Goal: Transaction & Acquisition: Book appointment/travel/reservation

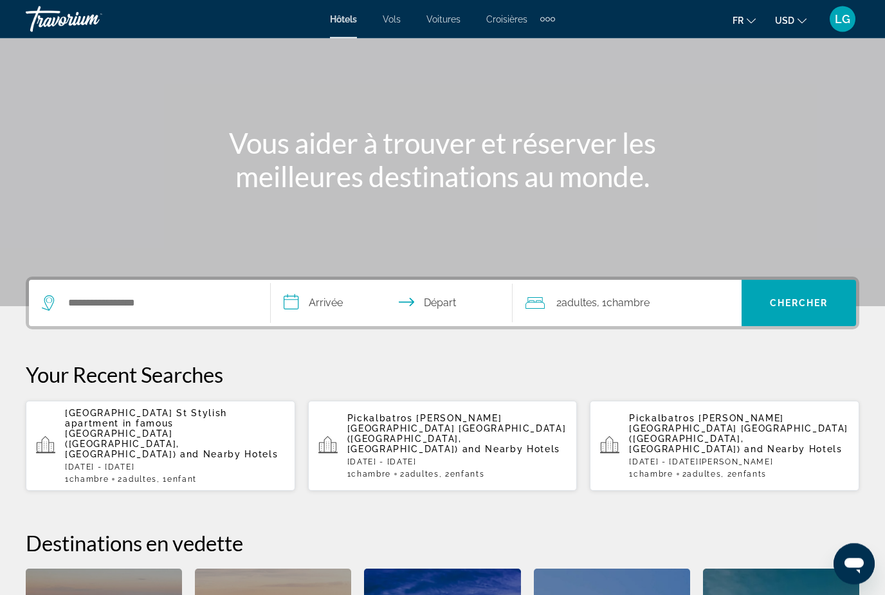
click at [331, 309] on input "**********" at bounding box center [394, 305] width 247 height 50
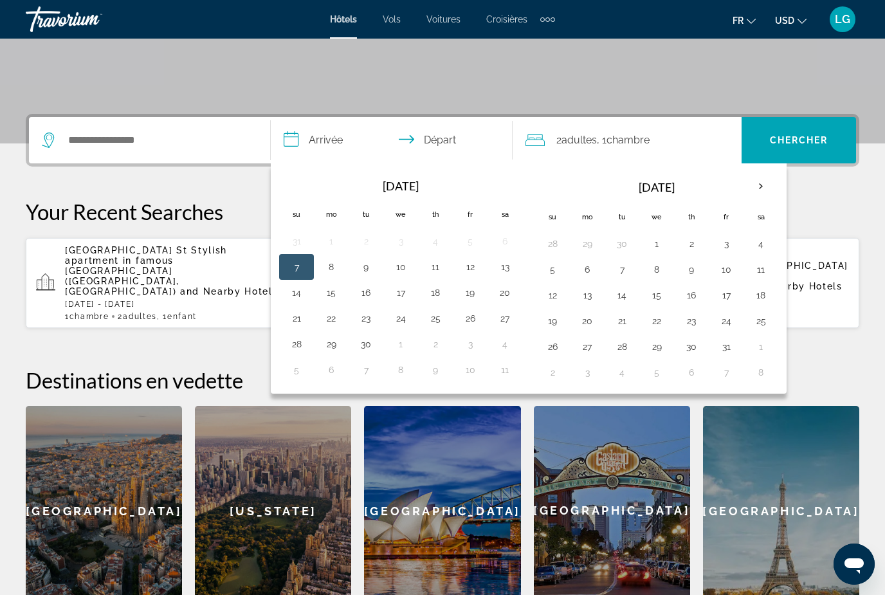
scroll to position [314, 0]
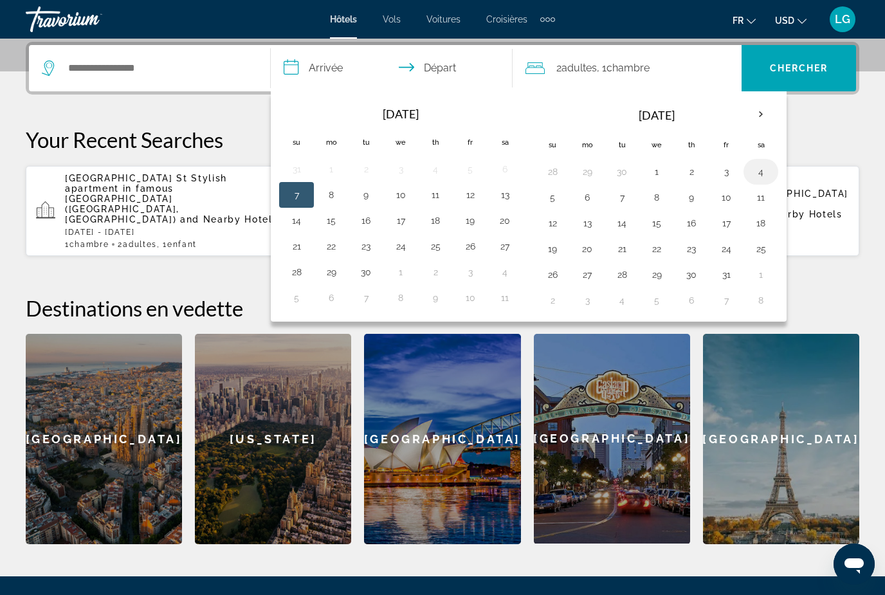
click at [760, 174] on button "4" at bounding box center [760, 172] width 21 height 18
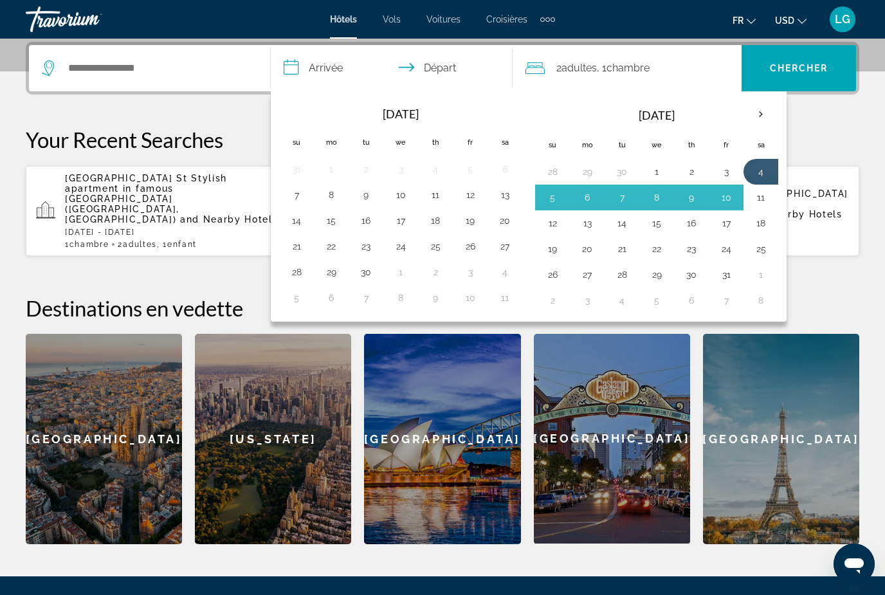
click at [759, 201] on button "11" at bounding box center [760, 197] width 21 height 18
type input "**********"
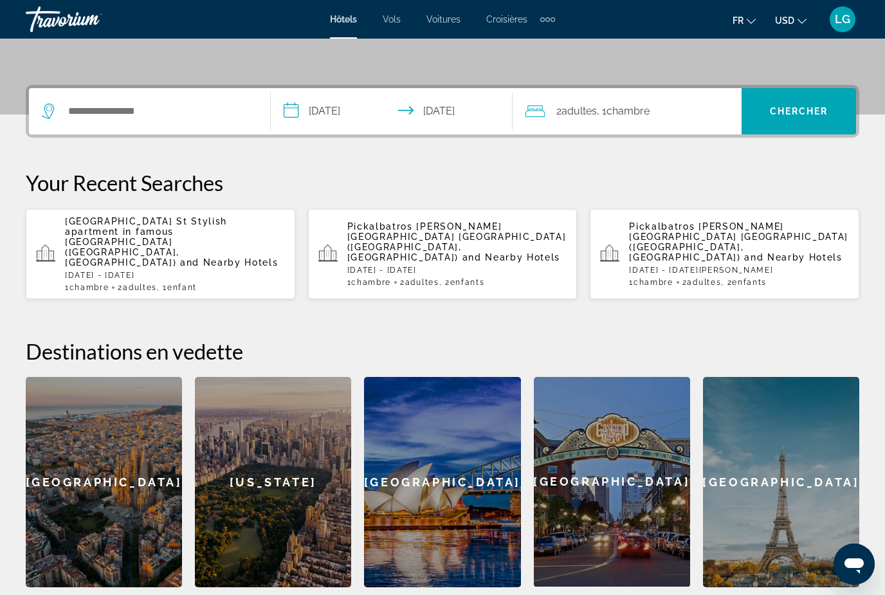
click at [572, 116] on span "Adultes" at bounding box center [578, 111] width 35 height 12
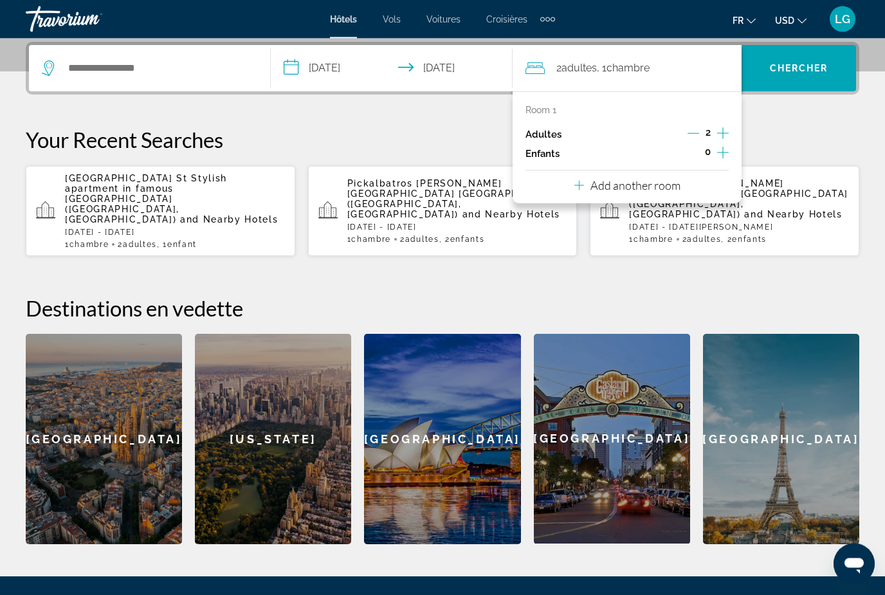
click at [723, 147] on icon "Increment children" at bounding box center [723, 153] width 12 height 12
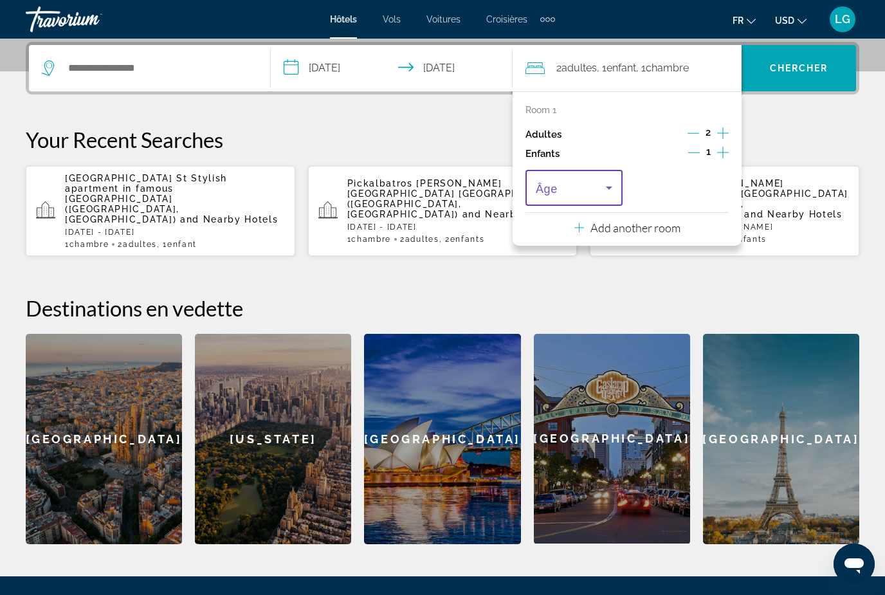
click at [608, 183] on icon "Travelers: 2 adults, 1 child" at bounding box center [608, 187] width 15 height 15
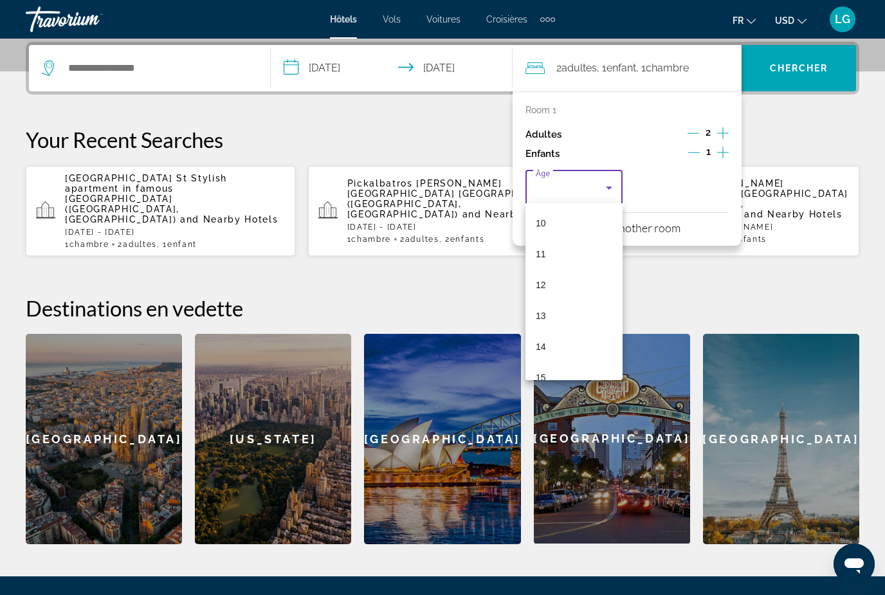
scroll to position [354, 0]
click at [547, 339] on mat-option "15" at bounding box center [573, 332] width 97 height 31
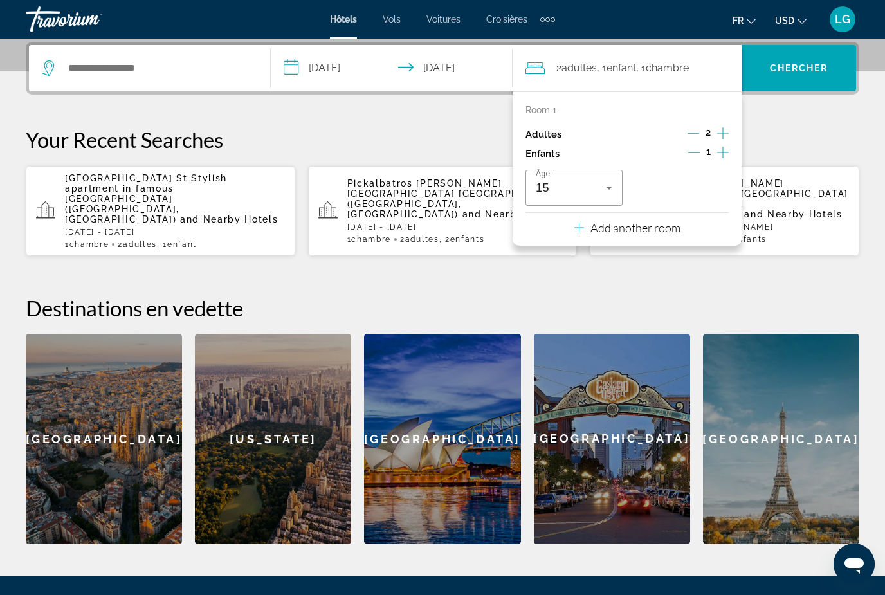
click at [428, 152] on div "Your Recent Searches [GEOGRAPHIC_DATA] [GEOGRAPHIC_DATA] apartment in famous [G…" at bounding box center [442, 192] width 833 height 130
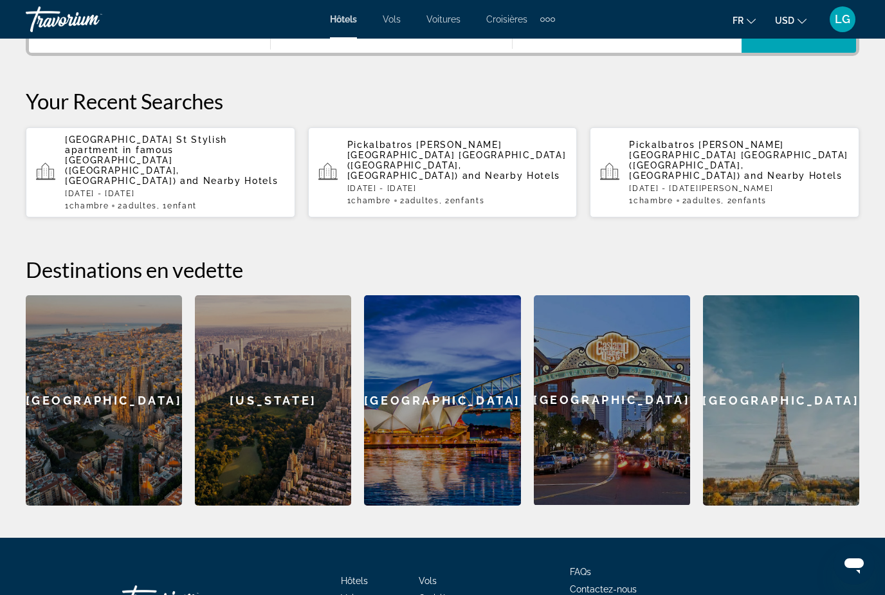
scroll to position [356, 0]
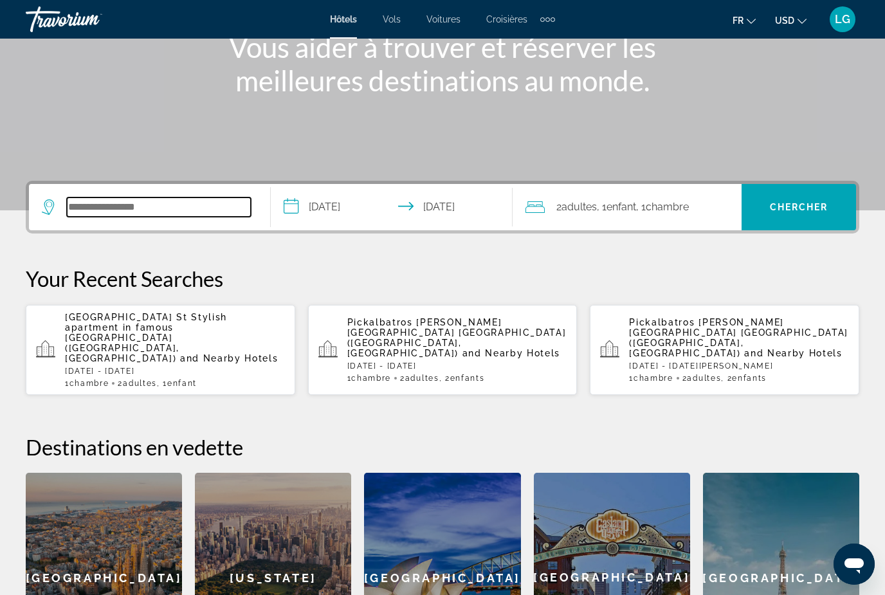
click at [115, 208] on input "Search widget" at bounding box center [159, 206] width 184 height 19
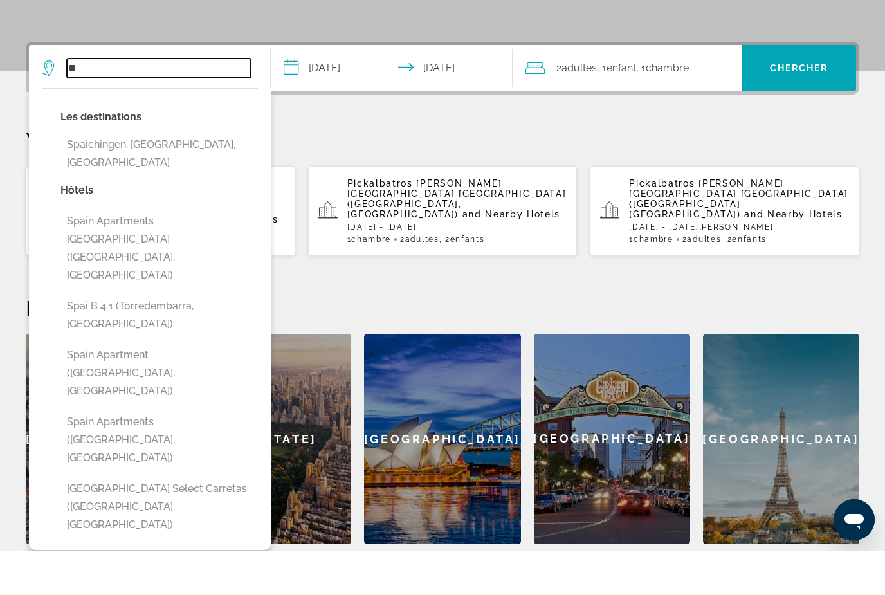
type input "*"
click at [361, 171] on div "Your Recent Searches [GEOGRAPHIC_DATA] [GEOGRAPHIC_DATA] apartment in famous [G…" at bounding box center [442, 236] width 833 height 130
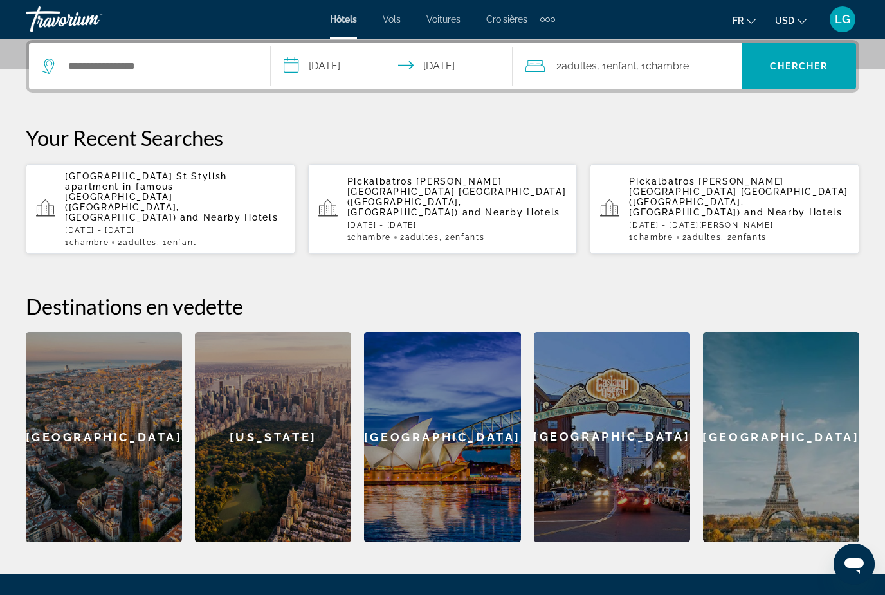
scroll to position [314, 0]
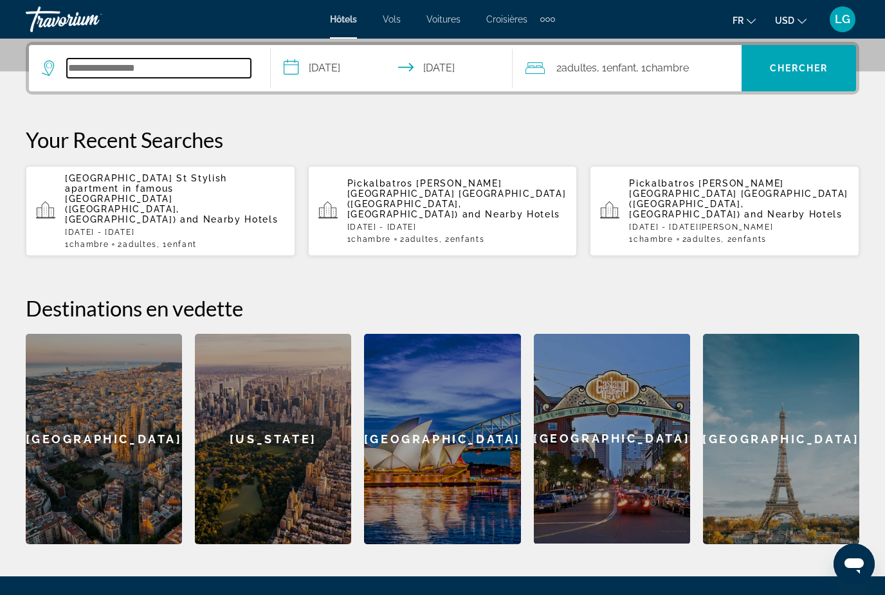
click at [118, 71] on input "Search widget" at bounding box center [159, 68] width 184 height 19
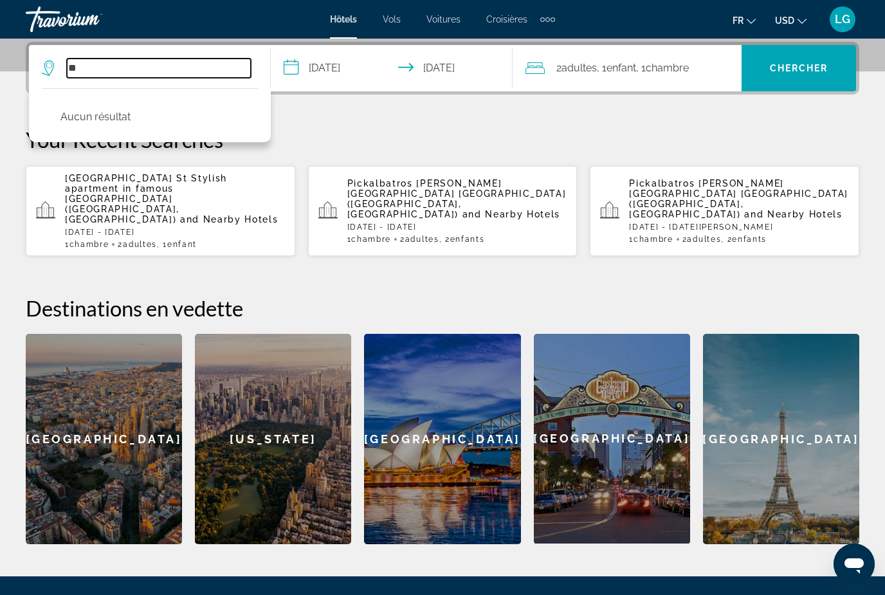
type input "*"
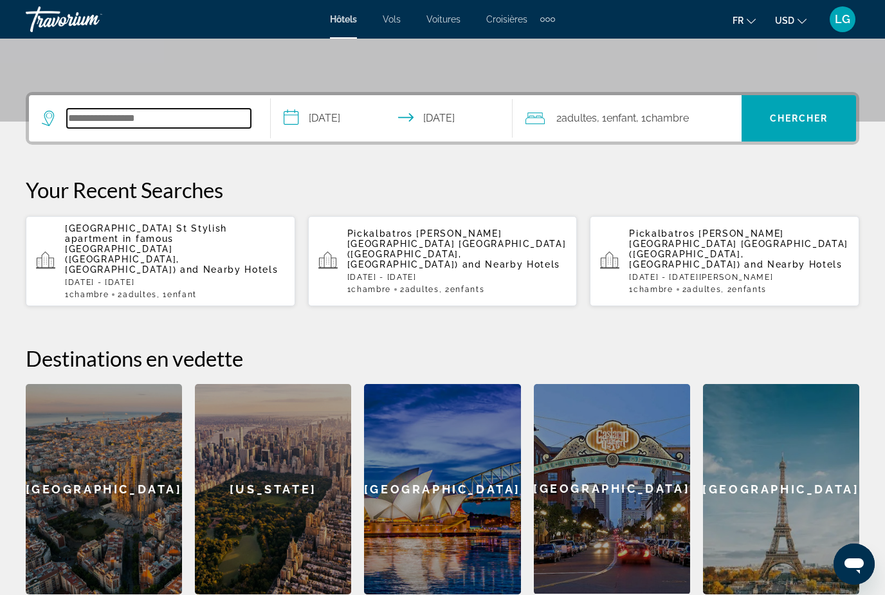
scroll to position [252, 0]
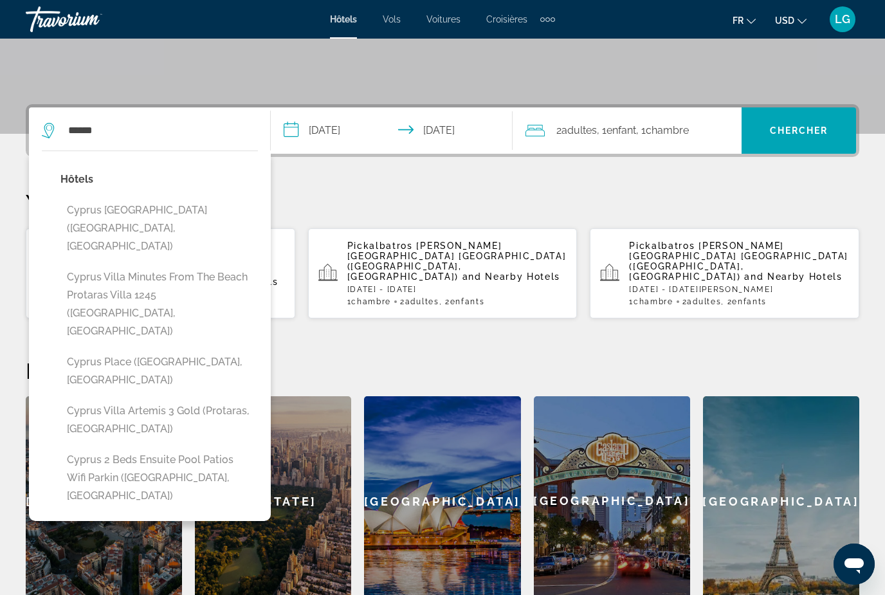
drag, startPoint x: 147, startPoint y: 159, endPoint x: -1, endPoint y: -253, distance: 438.2
click at [0, 0] on html "**********" at bounding box center [442, 45] width 885 height 595
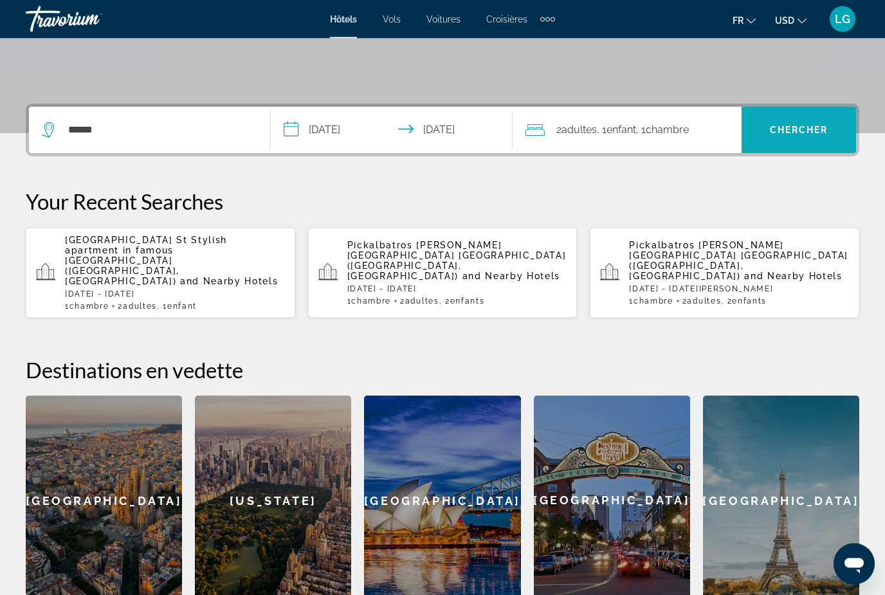
scroll to position [253, 0]
click at [804, 132] on span "Chercher" at bounding box center [799, 130] width 59 height 10
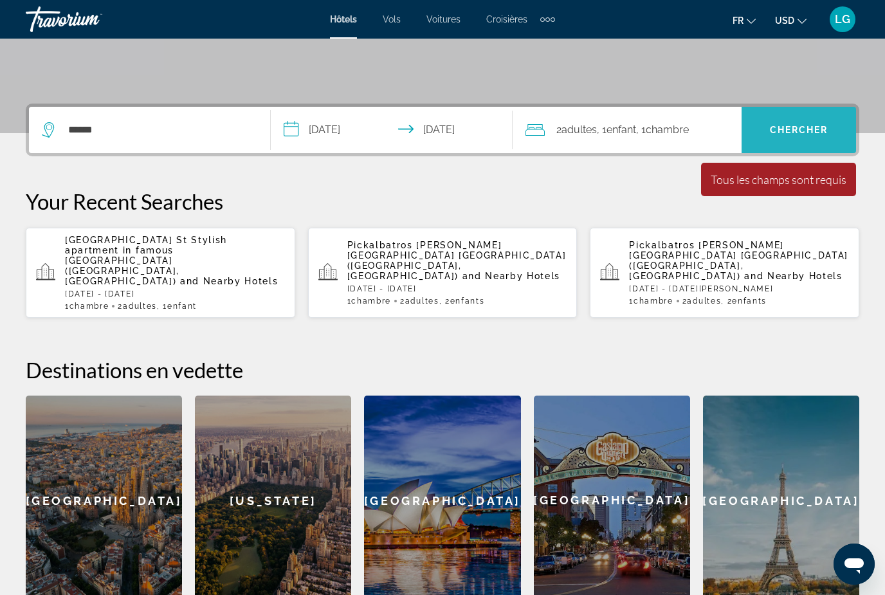
click at [808, 136] on span "Search widget" at bounding box center [798, 129] width 114 height 31
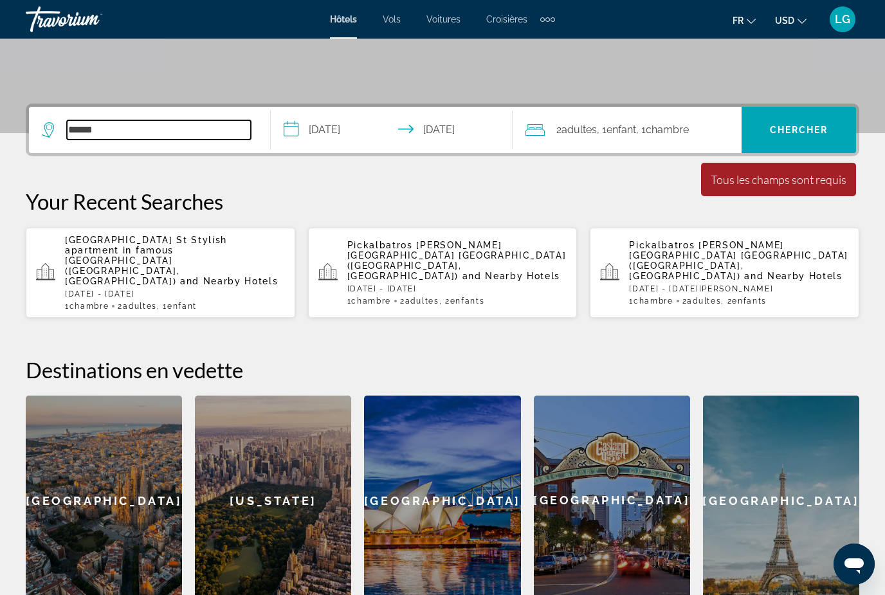
click at [134, 131] on input "******" at bounding box center [159, 129] width 184 height 19
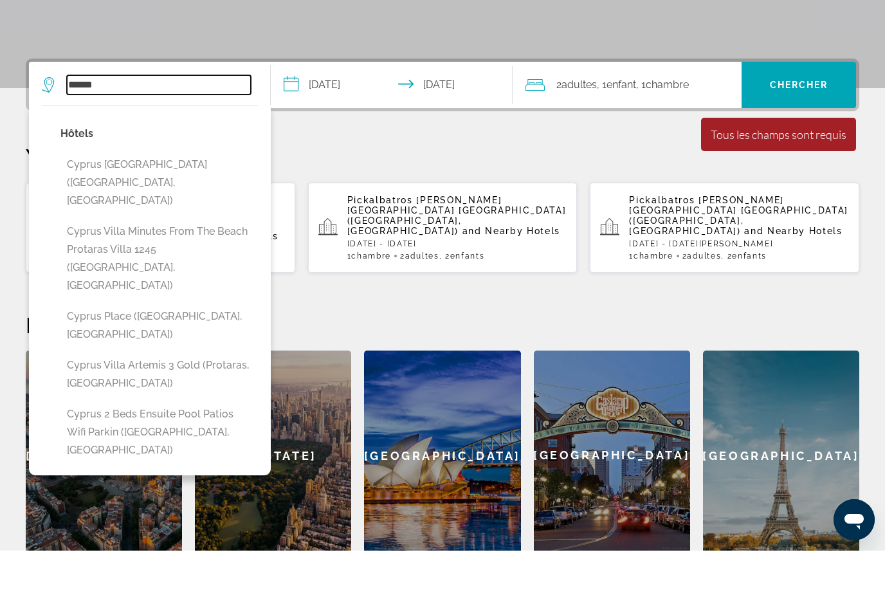
scroll to position [270, 0]
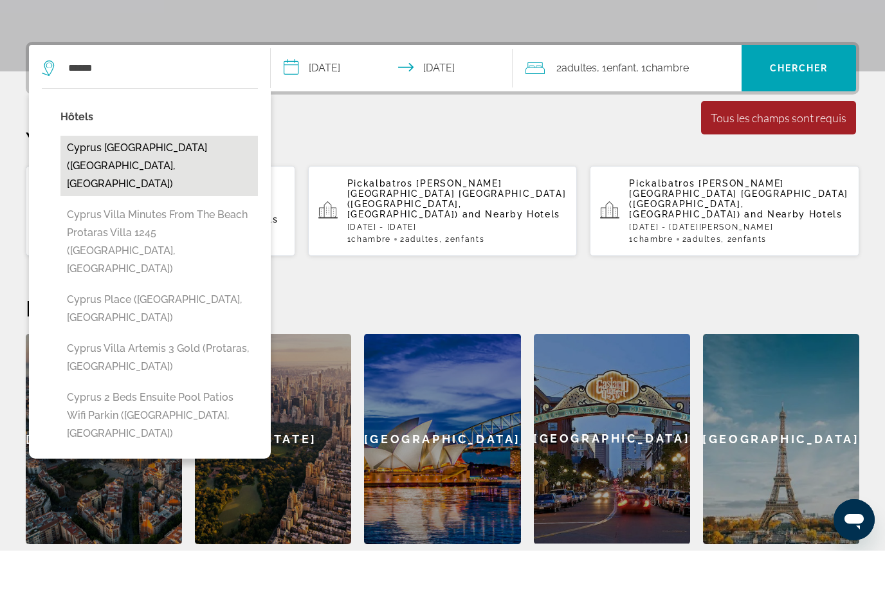
click at [122, 180] on button "Cyprus [GEOGRAPHIC_DATA] ([GEOGRAPHIC_DATA], [GEOGRAPHIC_DATA])" at bounding box center [158, 210] width 197 height 60
type input "**********"
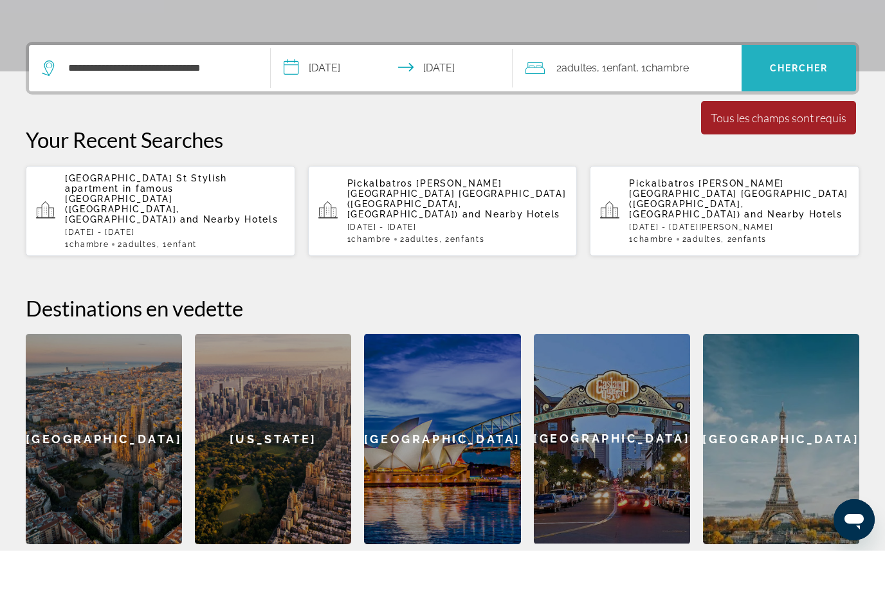
click at [808, 107] on span "Chercher" at bounding box center [799, 112] width 59 height 10
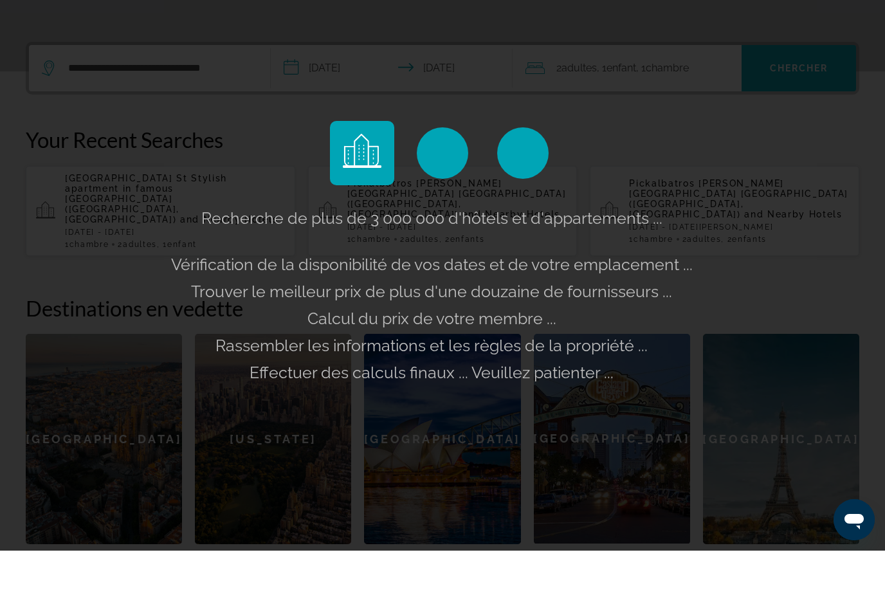
scroll to position [314, 0]
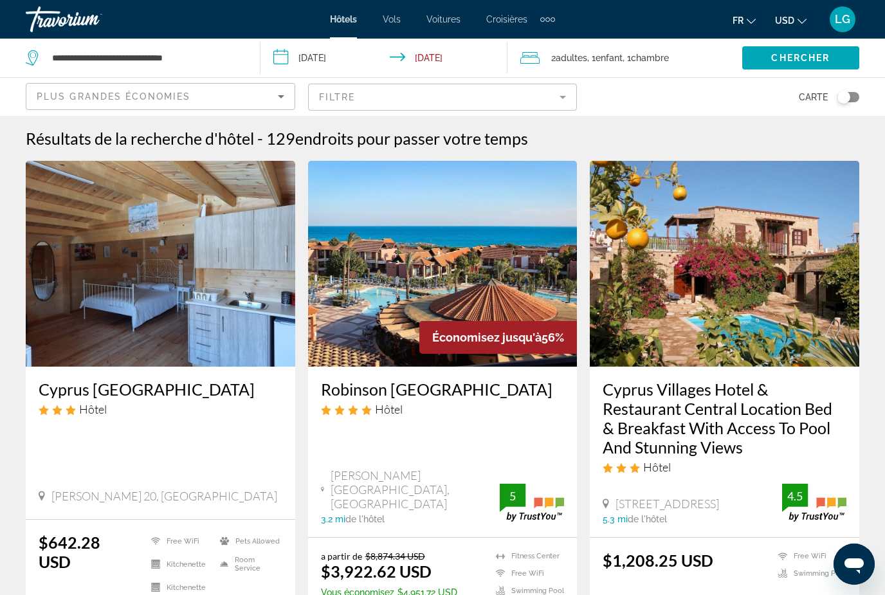
click at [804, 22] on icon "Change currency" at bounding box center [801, 21] width 9 height 9
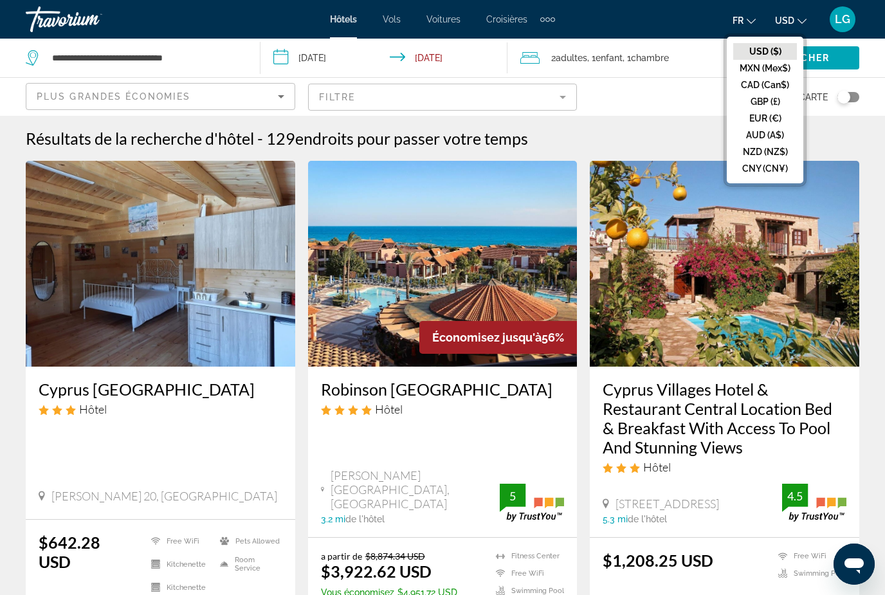
click at [764, 119] on button "EUR (€)" at bounding box center [765, 118] width 64 height 17
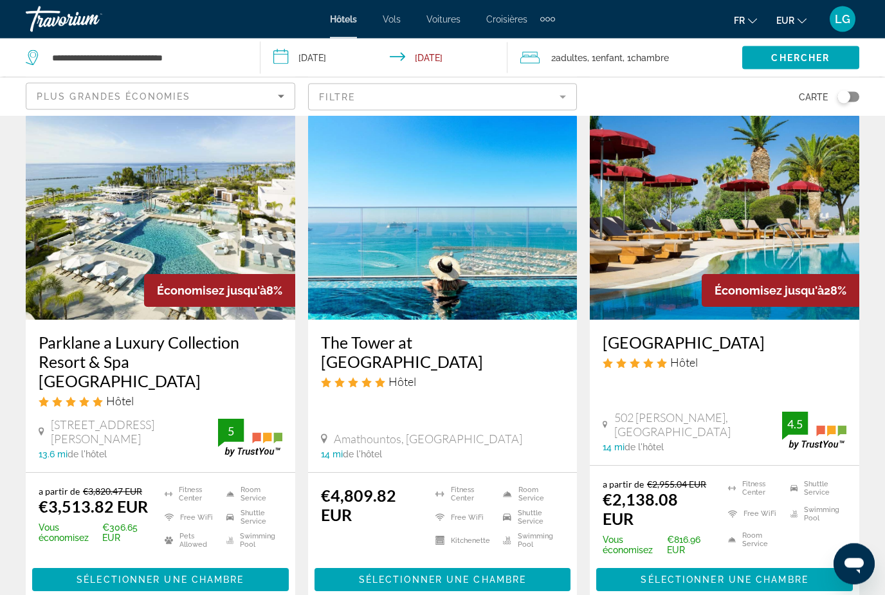
scroll to position [1533, 0]
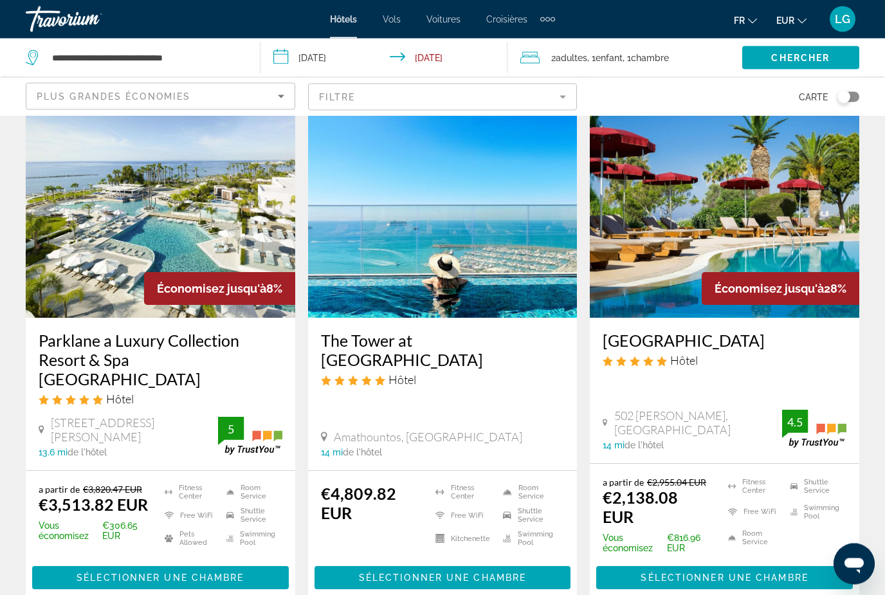
click at [229, 223] on img "Main content" at bounding box center [160, 216] width 269 height 206
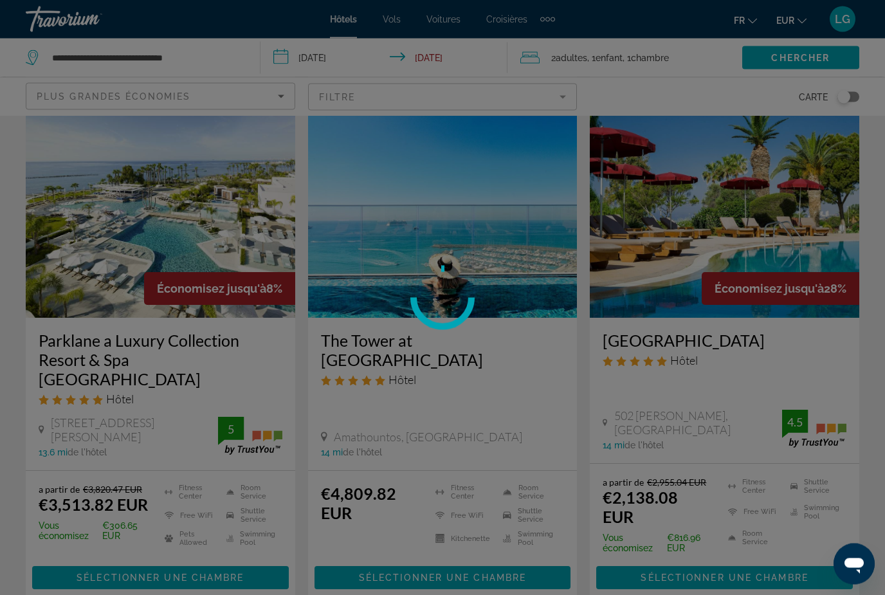
scroll to position [1534, 0]
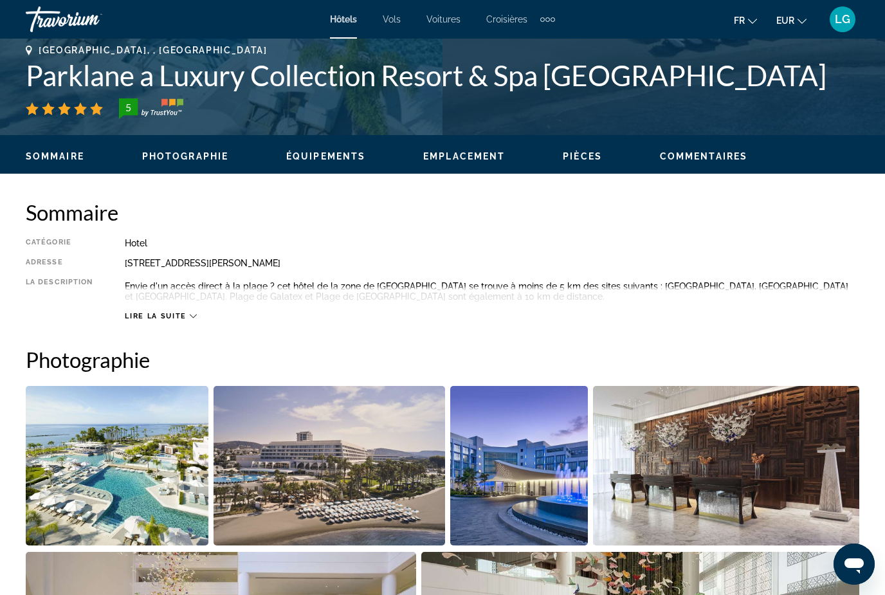
scroll to position [548, 0]
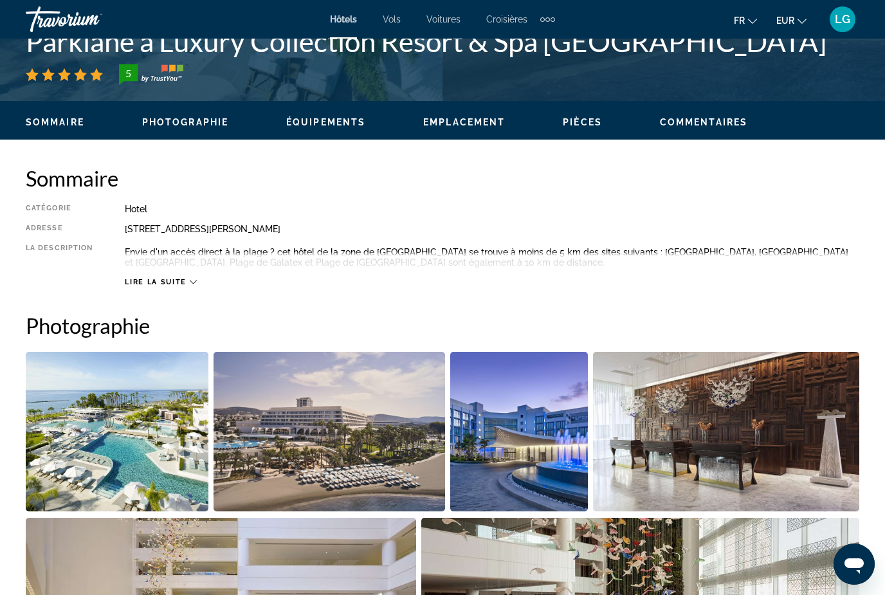
click at [141, 456] on img "Open full-screen image slider" at bounding box center [117, 431] width 183 height 159
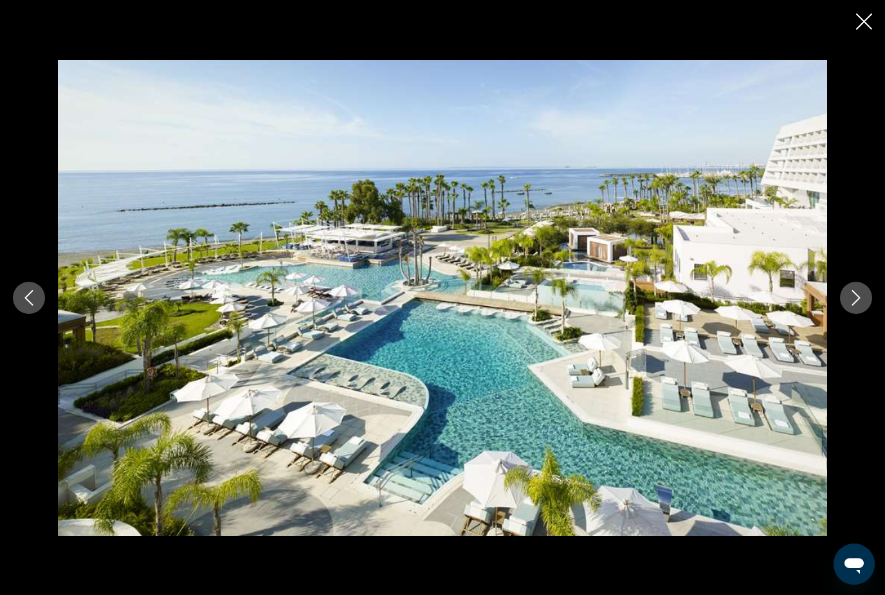
click at [861, 314] on button "Next image" at bounding box center [856, 298] width 32 height 32
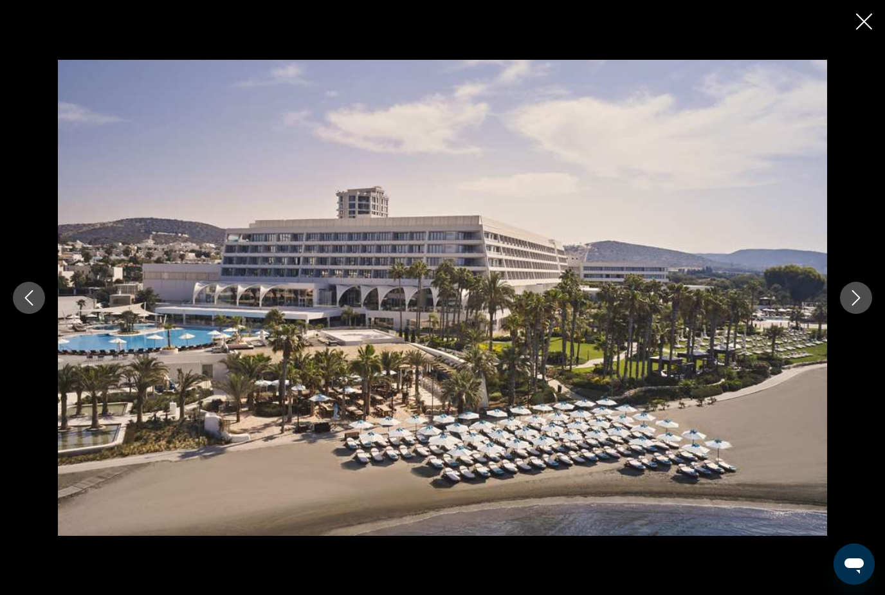
click at [861, 314] on button "Next image" at bounding box center [856, 298] width 32 height 32
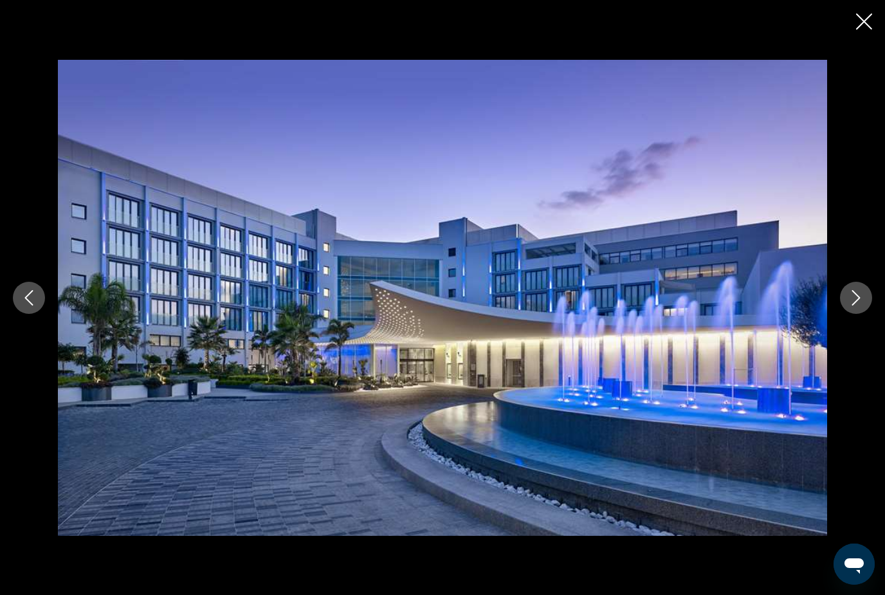
click at [861, 314] on button "Next image" at bounding box center [856, 298] width 32 height 32
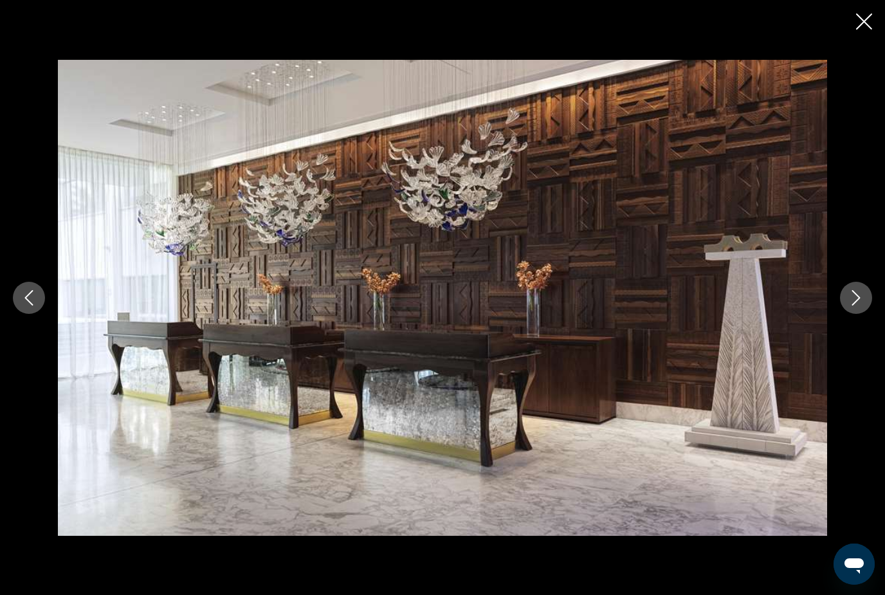
click at [861, 314] on button "Next image" at bounding box center [856, 298] width 32 height 32
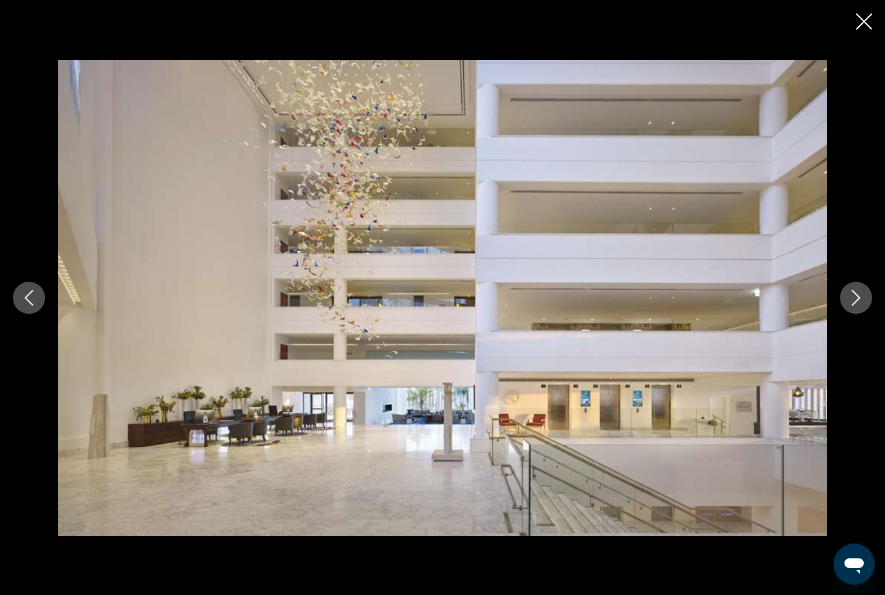
click at [861, 314] on button "Next image" at bounding box center [856, 298] width 32 height 32
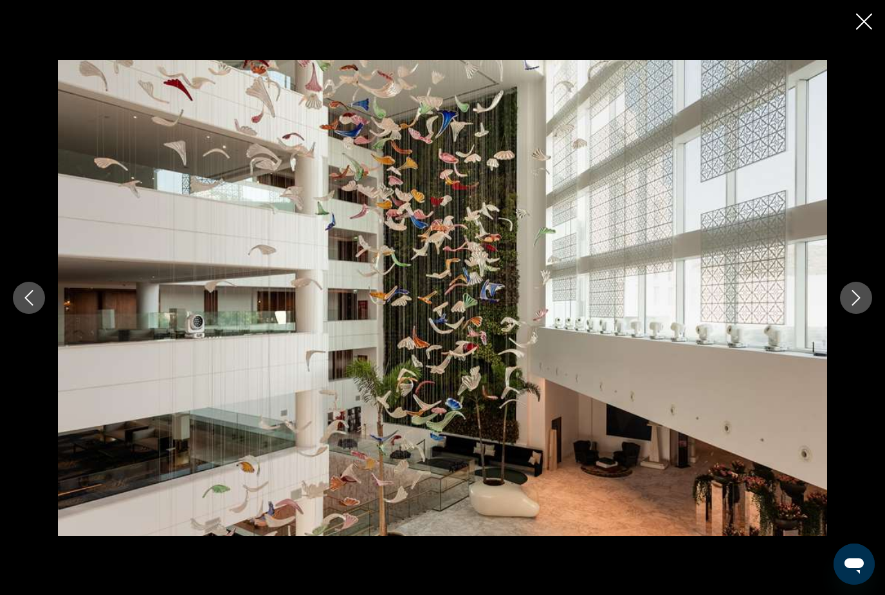
click at [861, 314] on button "Next image" at bounding box center [856, 298] width 32 height 32
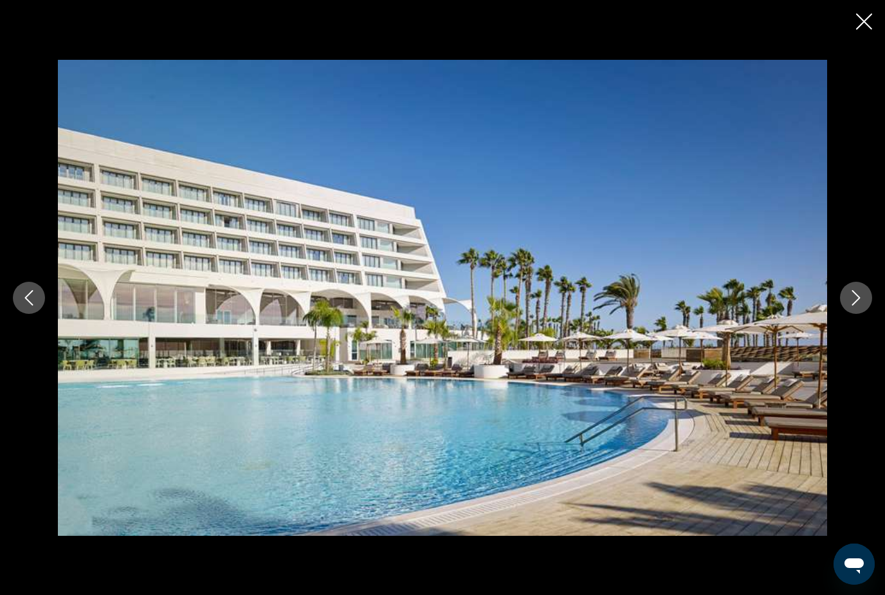
click at [861, 314] on button "Next image" at bounding box center [856, 298] width 32 height 32
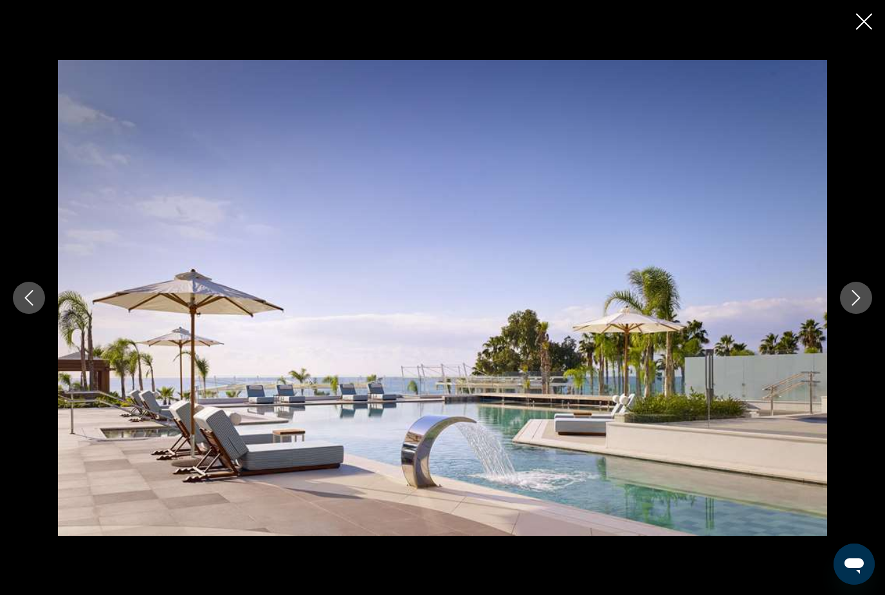
click at [861, 314] on button "Next image" at bounding box center [856, 298] width 32 height 32
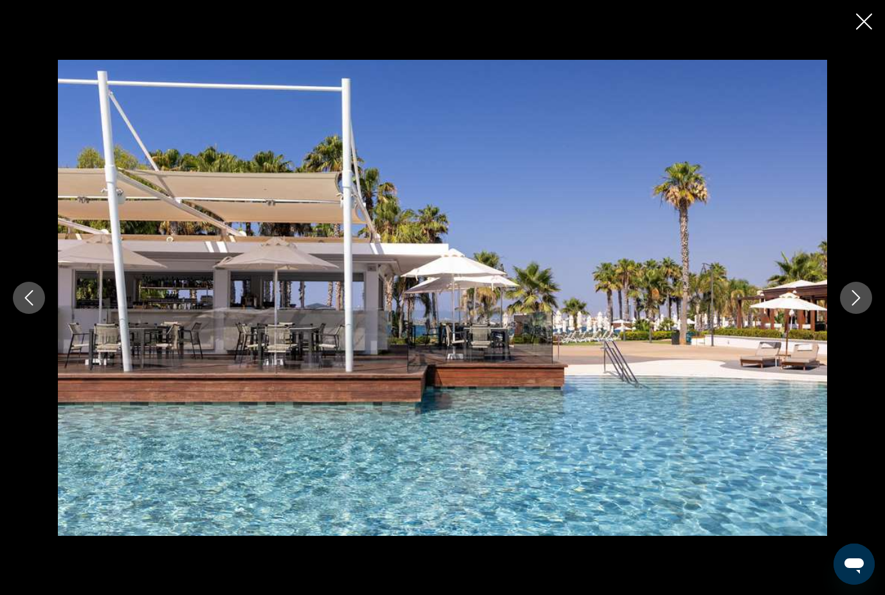
click at [862, 29] on button "Close slideshow" at bounding box center [864, 23] width 16 height 20
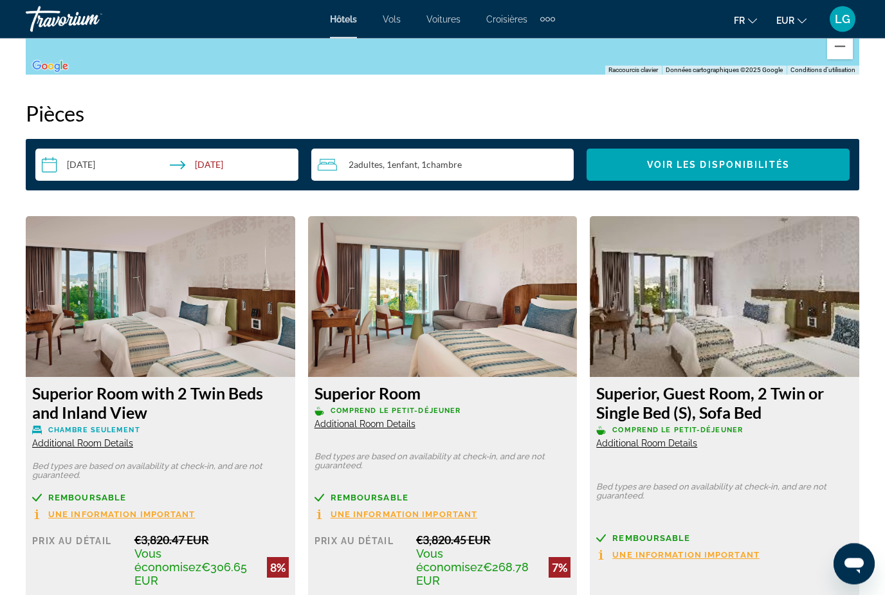
scroll to position [1704, 0]
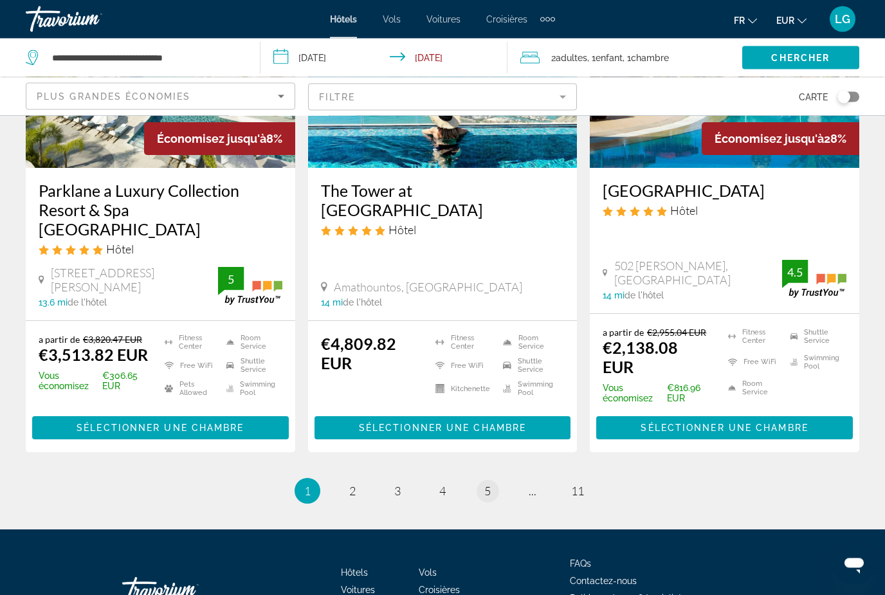
scroll to position [1684, 0]
click at [581, 483] on span "11" at bounding box center [577, 490] width 13 height 14
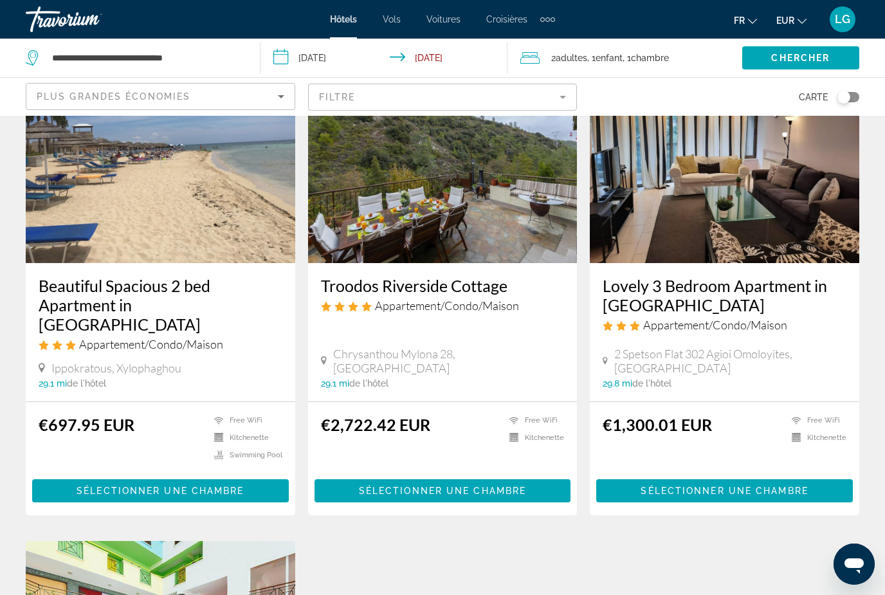
scroll to position [1151, 0]
